Goal: Task Accomplishment & Management: Manage account settings

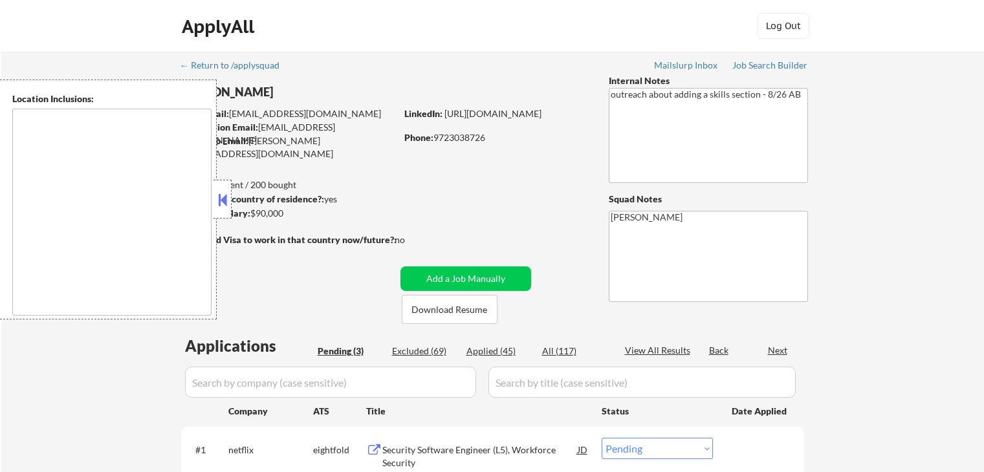
select select ""pending""
click at [224, 203] on button at bounding box center [222, 199] width 14 height 19
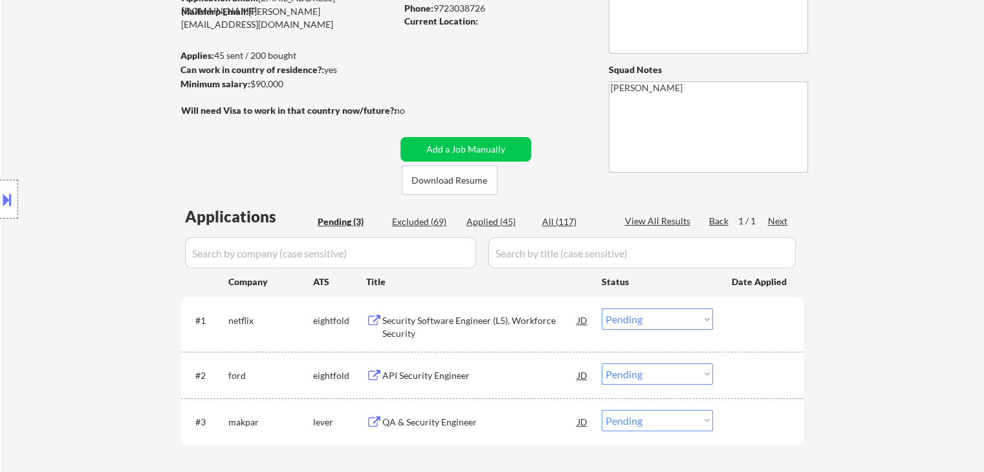
scroll to position [323, 0]
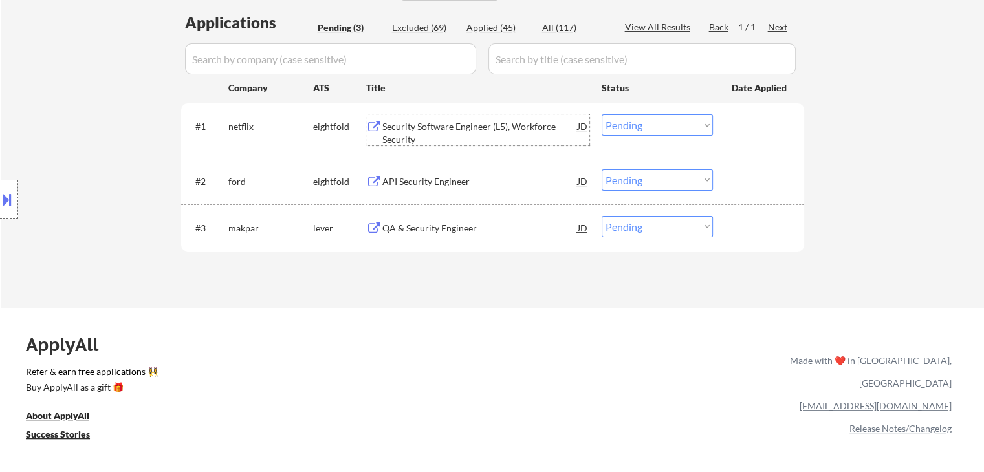
click at [474, 126] on div "Security Software Engineer (L5), Workforce Security" at bounding box center [479, 132] width 195 height 25
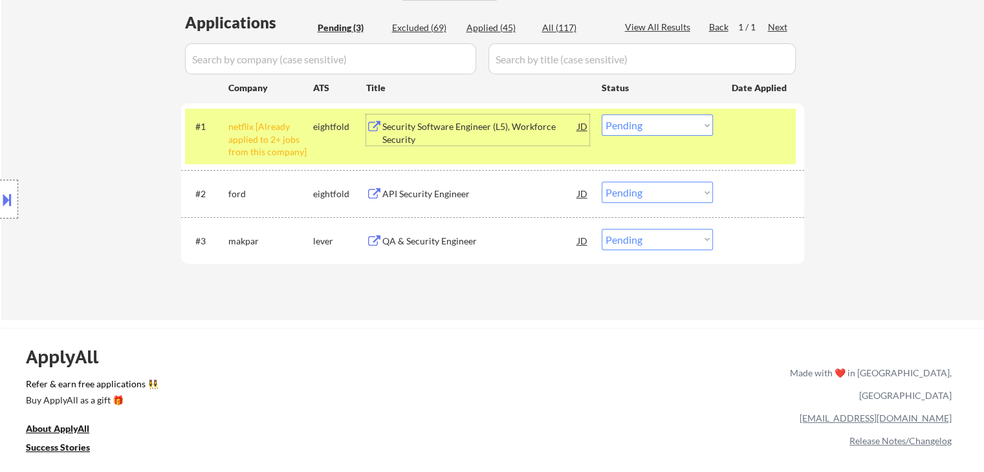
click at [631, 128] on select "Choose an option... Pending Applied Excluded (Questions) Excluded (Expired) Exc…" at bounding box center [657, 125] width 111 height 21
click at [602, 115] on select "Choose an option... Pending Applied Excluded (Questions) Excluded (Expired) Exc…" at bounding box center [657, 125] width 111 height 21
select select ""pending""
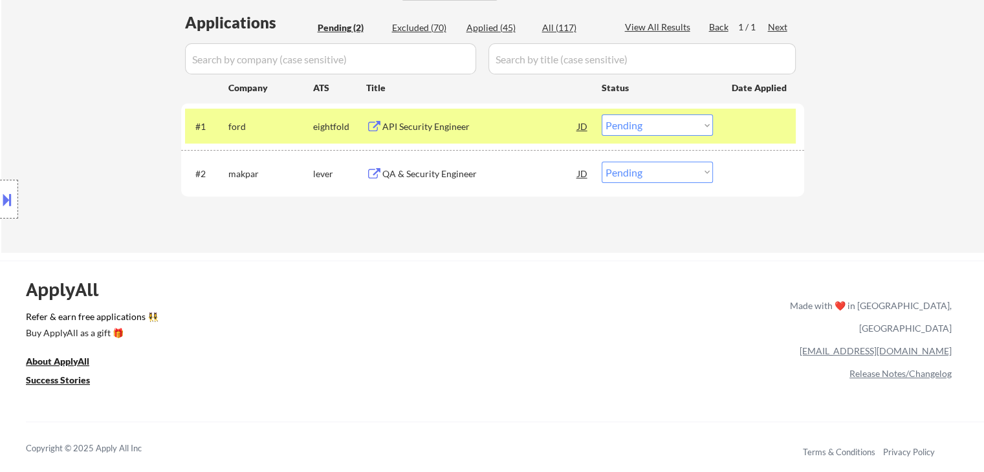
click at [455, 125] on div "API Security Engineer" at bounding box center [479, 126] width 195 height 13
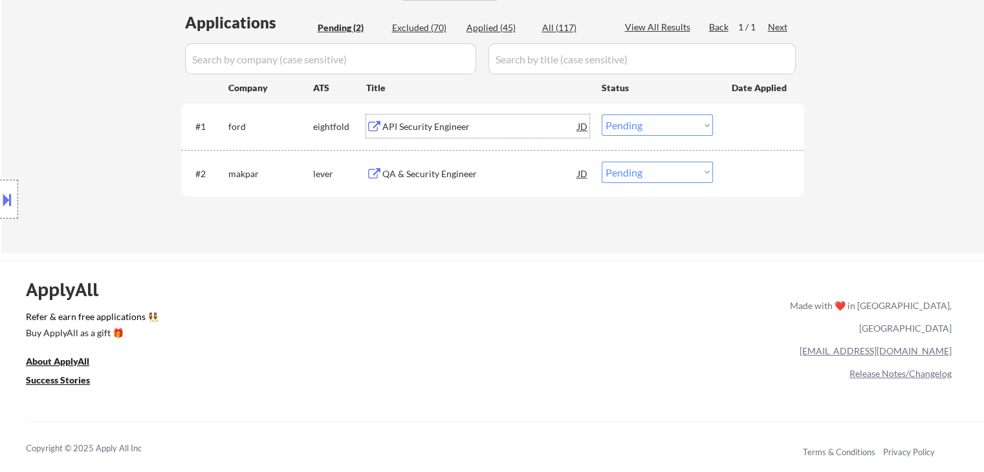
click at [436, 174] on div "QA & Security Engineer" at bounding box center [479, 174] width 195 height 13
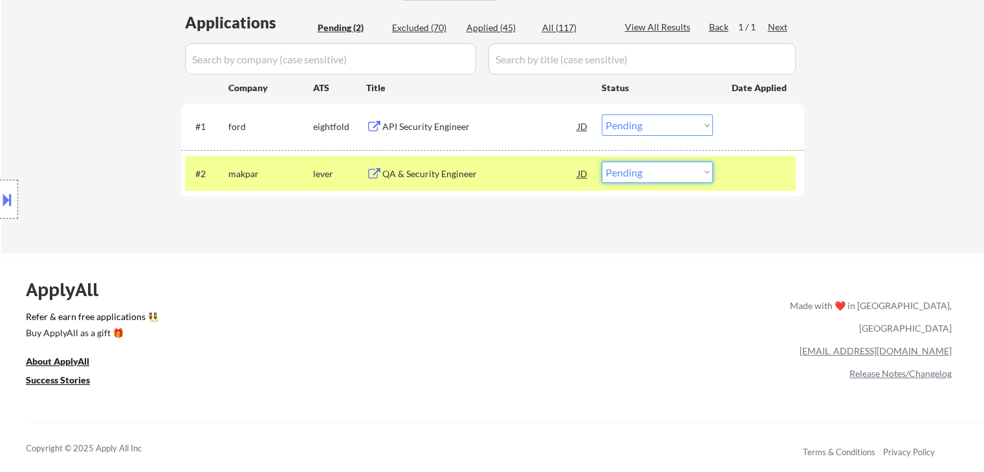
click at [639, 173] on select "Choose an option... Pending Applied Excluded (Questions) Excluded (Expired) Exc…" at bounding box center [657, 172] width 111 height 21
select select ""applied""
click at [602, 162] on select "Choose an option... Pending Applied Excluded (Questions) Excluded (Expired) Exc…" at bounding box center [657, 172] width 111 height 21
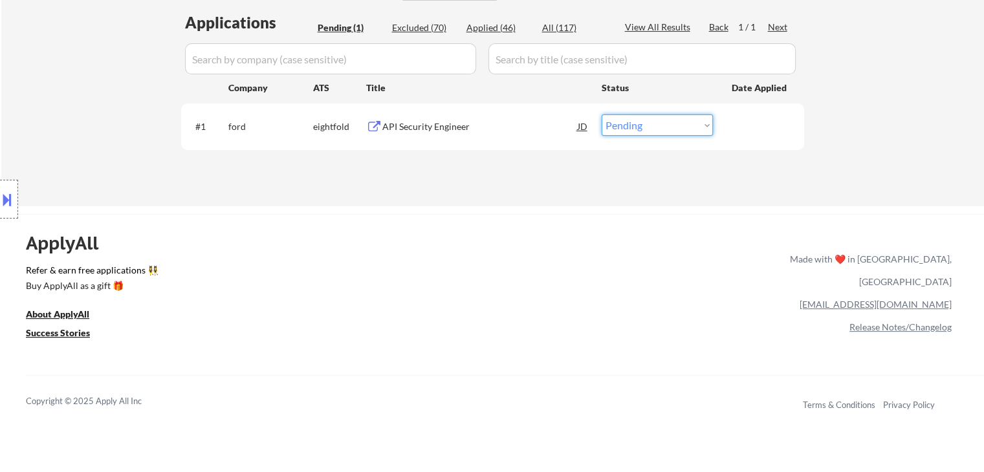
click at [660, 125] on select "Choose an option... Pending Applied Excluded (Questions) Excluded (Expired) Exc…" at bounding box center [657, 125] width 111 height 21
click at [602, 115] on select "Choose an option... Pending Applied Excluded (Questions) Excluded (Expired) Exc…" at bounding box center [657, 125] width 111 height 21
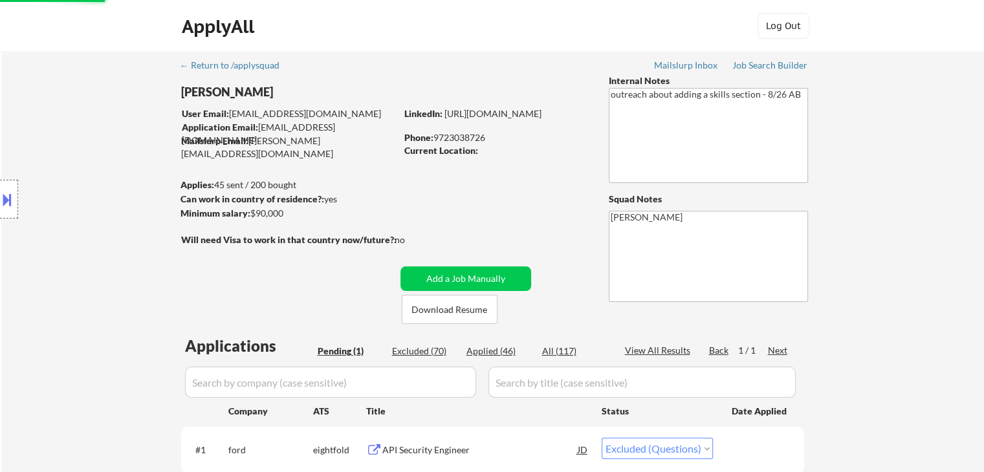
scroll to position [129, 0]
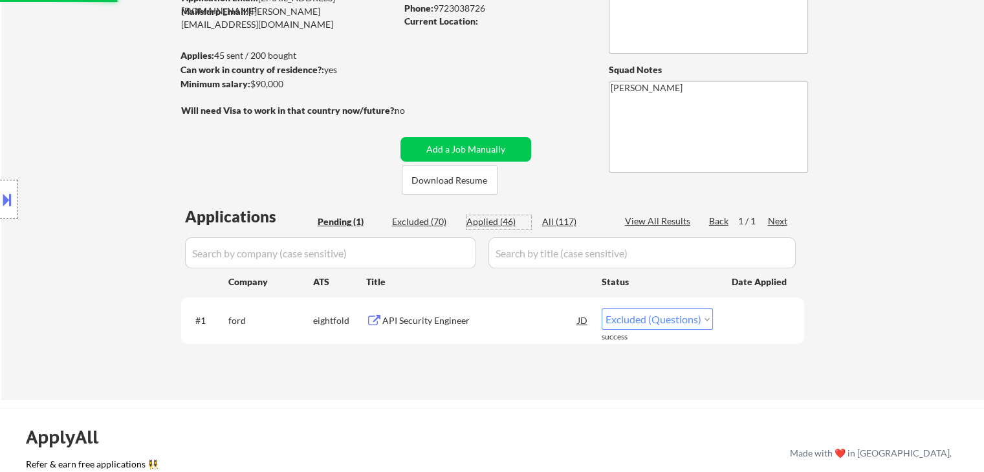
click at [499, 219] on div "Applied (46)" at bounding box center [498, 221] width 65 height 13
select select ""applied""
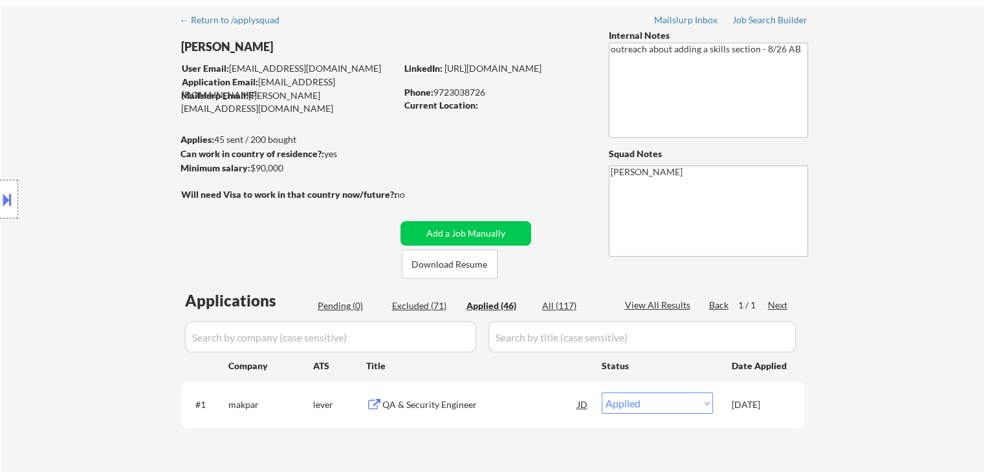
scroll to position [65, 0]
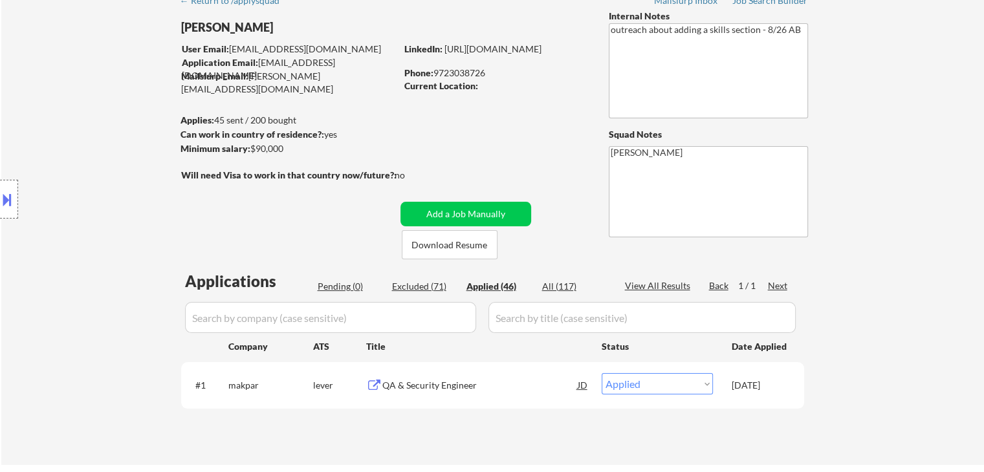
select select ""applied""
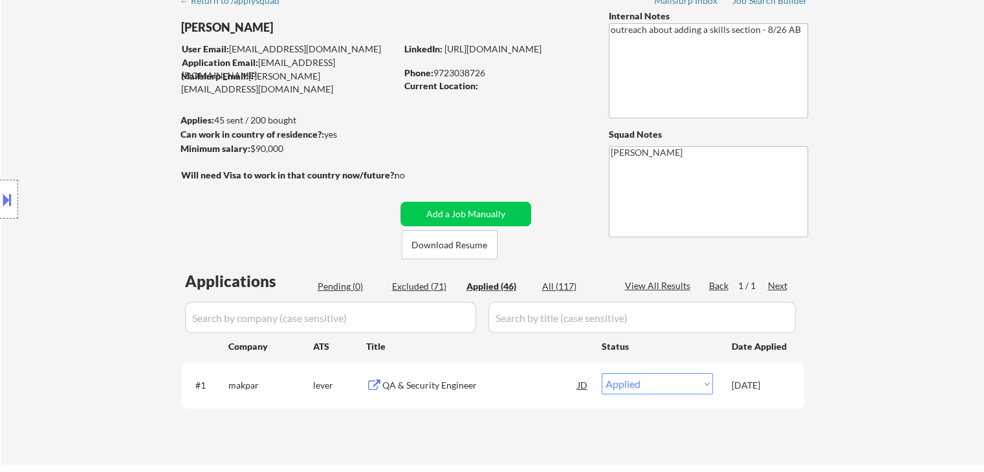
select select ""applied""
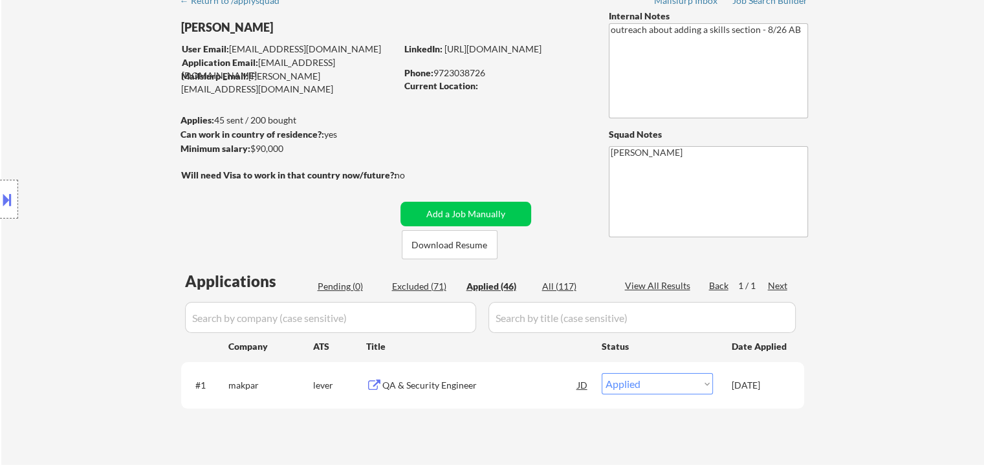
select select ""applied""
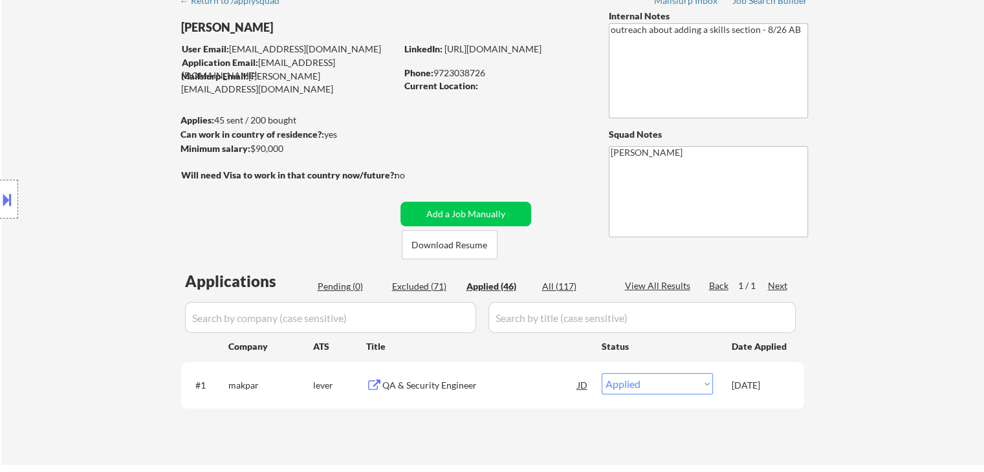
select select ""applied""
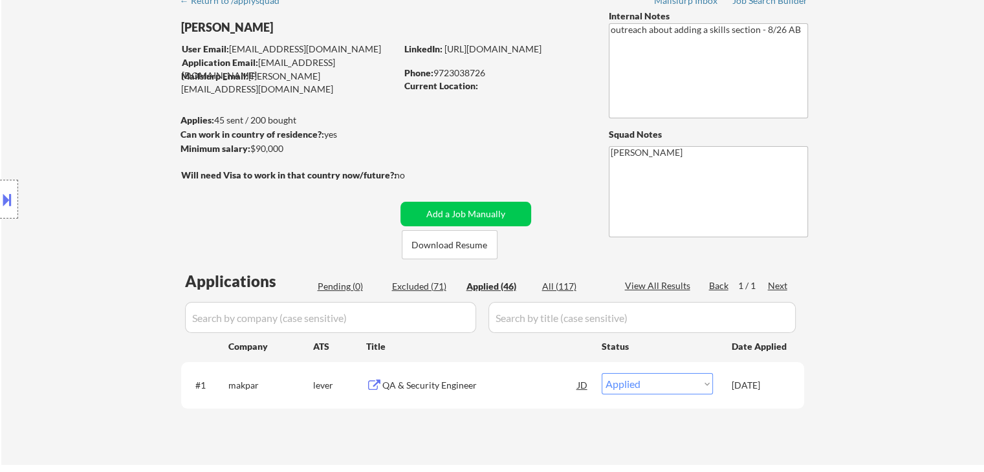
select select ""applied""
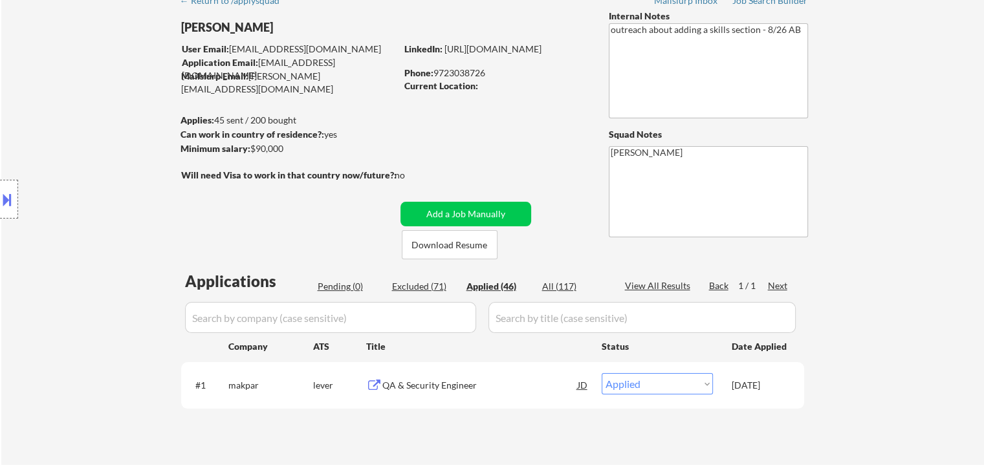
select select ""applied""
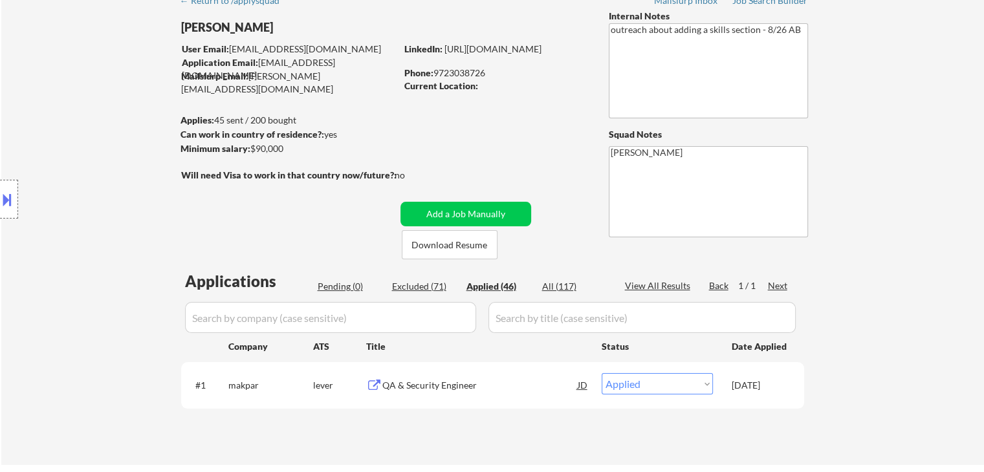
select select ""applied""
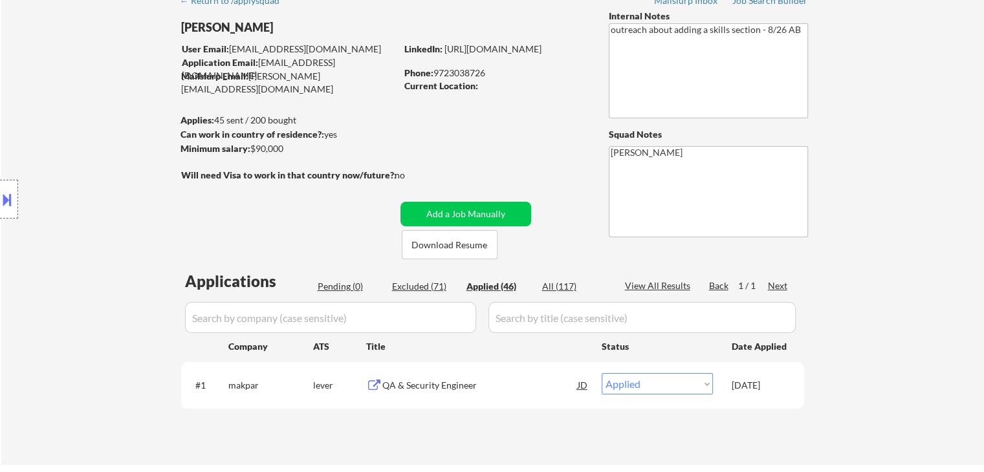
select select ""applied""
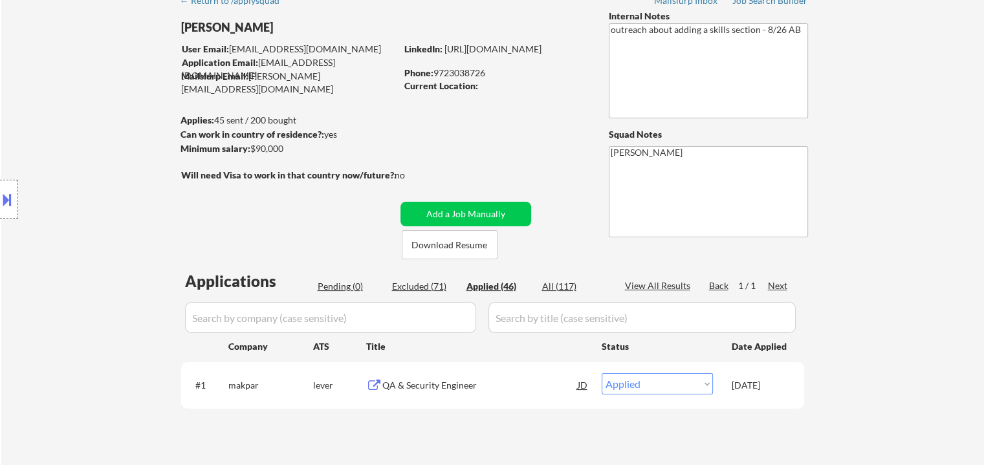
select select ""applied""
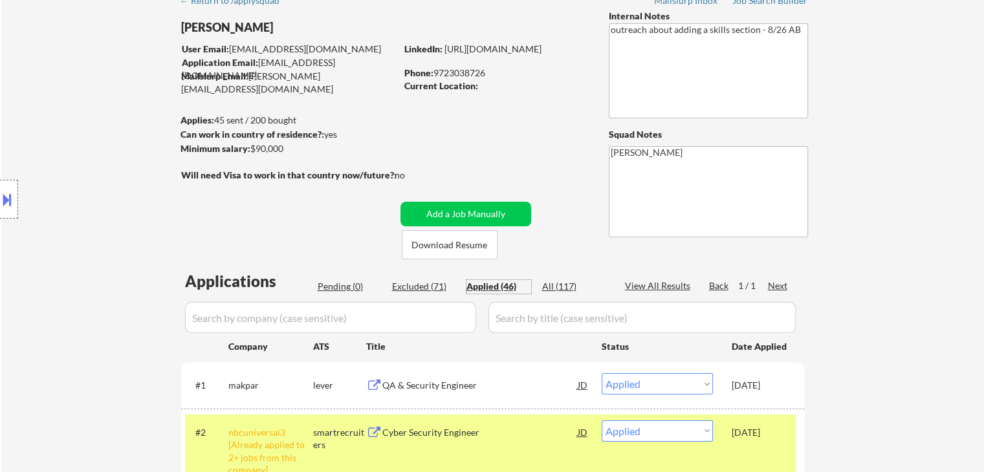
scroll to position [194, 0]
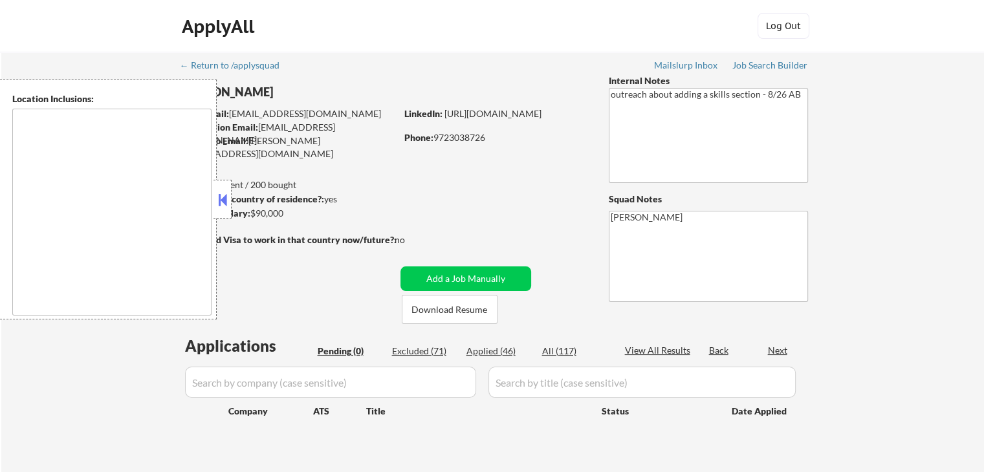
click at [217, 195] on button at bounding box center [222, 199] width 14 height 19
